Goal: Transaction & Acquisition: Purchase product/service

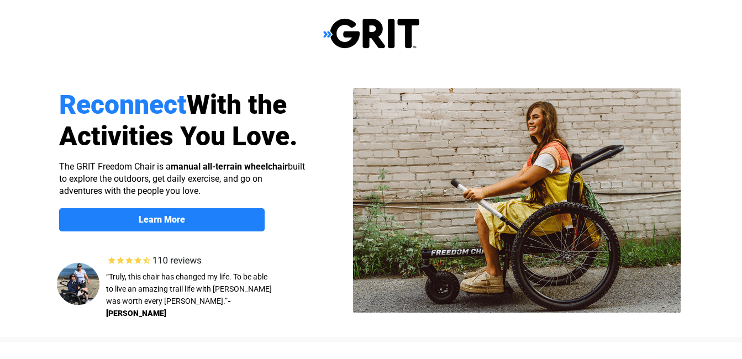
select select "US"
drag, startPoint x: 0, startPoint y: 0, endPoint x: 425, endPoint y: 186, distance: 463.4
drag, startPoint x: 425, startPoint y: 186, endPoint x: 665, endPoint y: 38, distance: 282.3
click at [665, 38] on div at bounding box center [370, 33] width 701 height 67
click at [440, 162] on img at bounding box center [516, 200] width 327 height 224
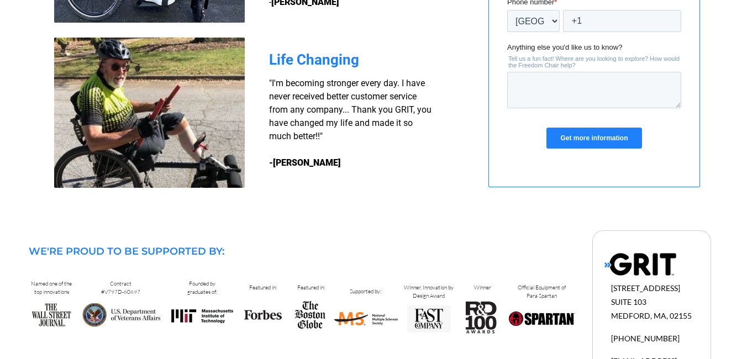
scroll to position [1092, 0]
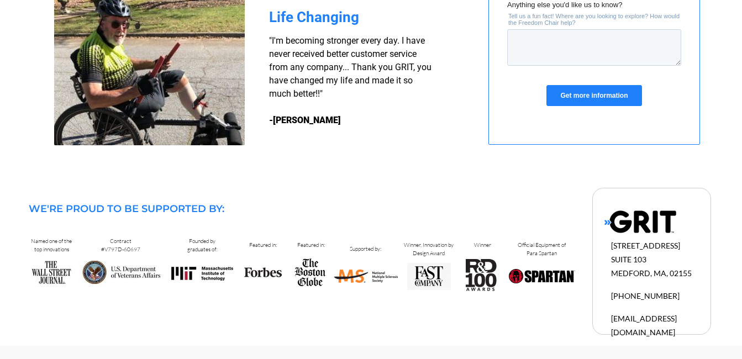
drag, startPoint x: 404, startPoint y: 138, endPoint x: 376, endPoint y: 185, distance: 54.5
click at [376, 185] on div at bounding box center [370, 262] width 701 height 167
drag, startPoint x: 531, startPoint y: 145, endPoint x: 376, endPoint y: 179, distance: 158.5
click at [376, 179] on div at bounding box center [370, 262] width 701 height 167
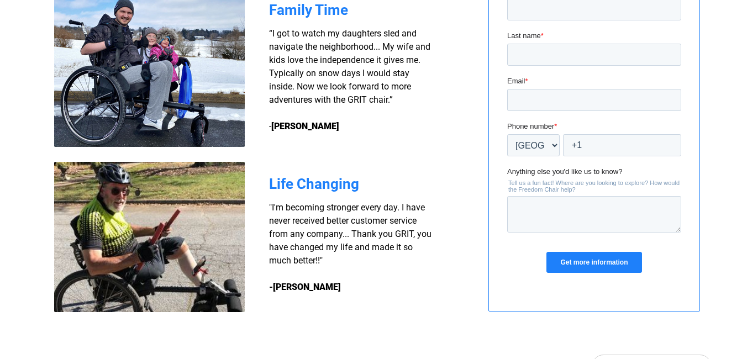
scroll to position [926, 0]
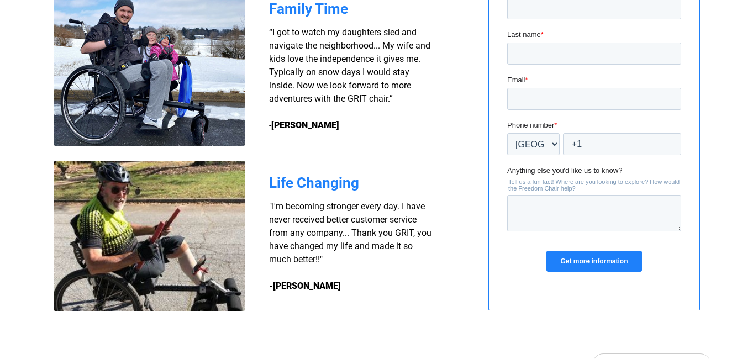
drag, startPoint x: 358, startPoint y: 84, endPoint x: 345, endPoint y: 108, distance: 27.2
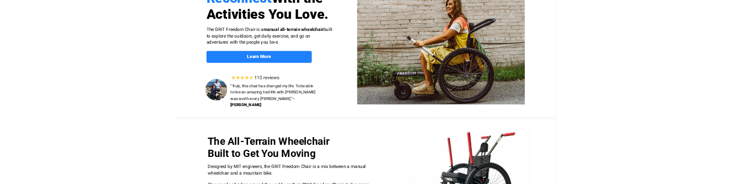
scroll to position [0, 0]
